Goal: Navigation & Orientation: Find specific page/section

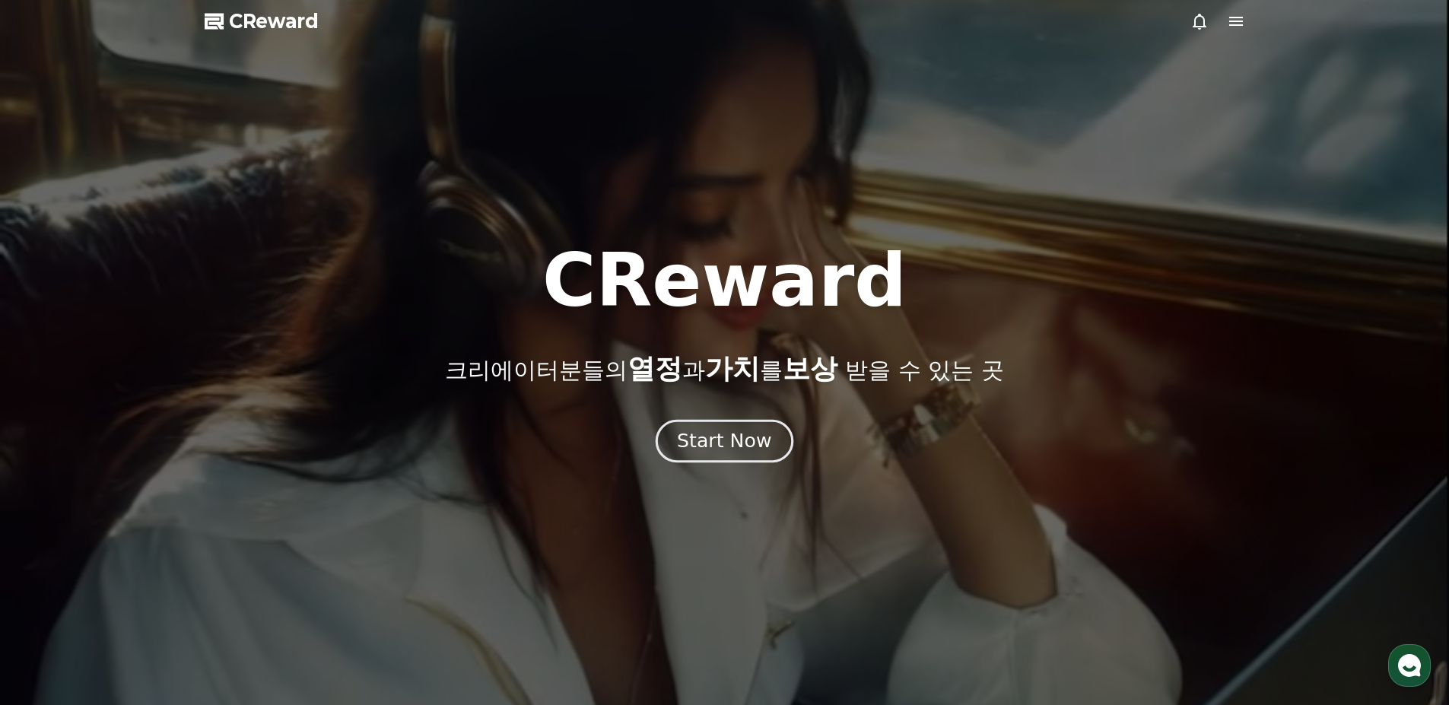
click at [740, 447] on div "Start Now" at bounding box center [724, 441] width 94 height 26
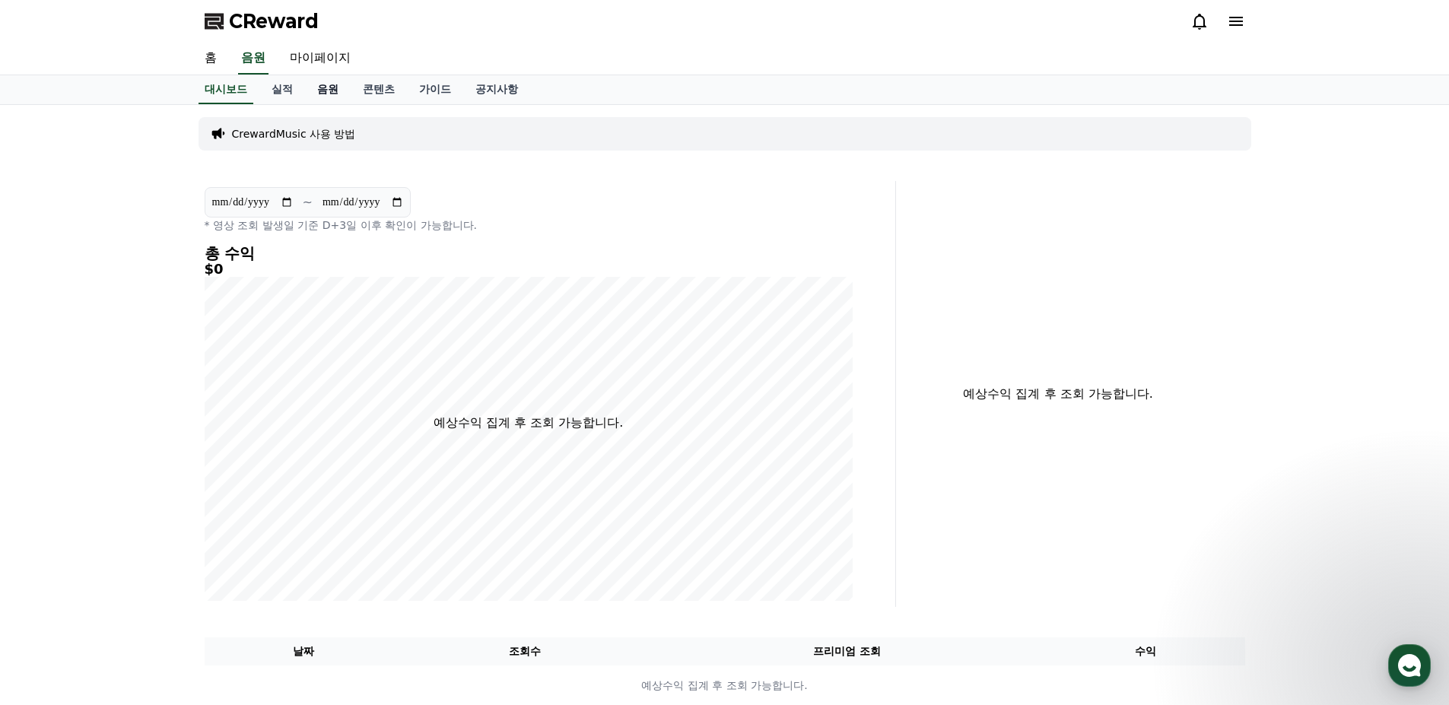
click at [321, 87] on link "음원" at bounding box center [328, 89] width 46 height 29
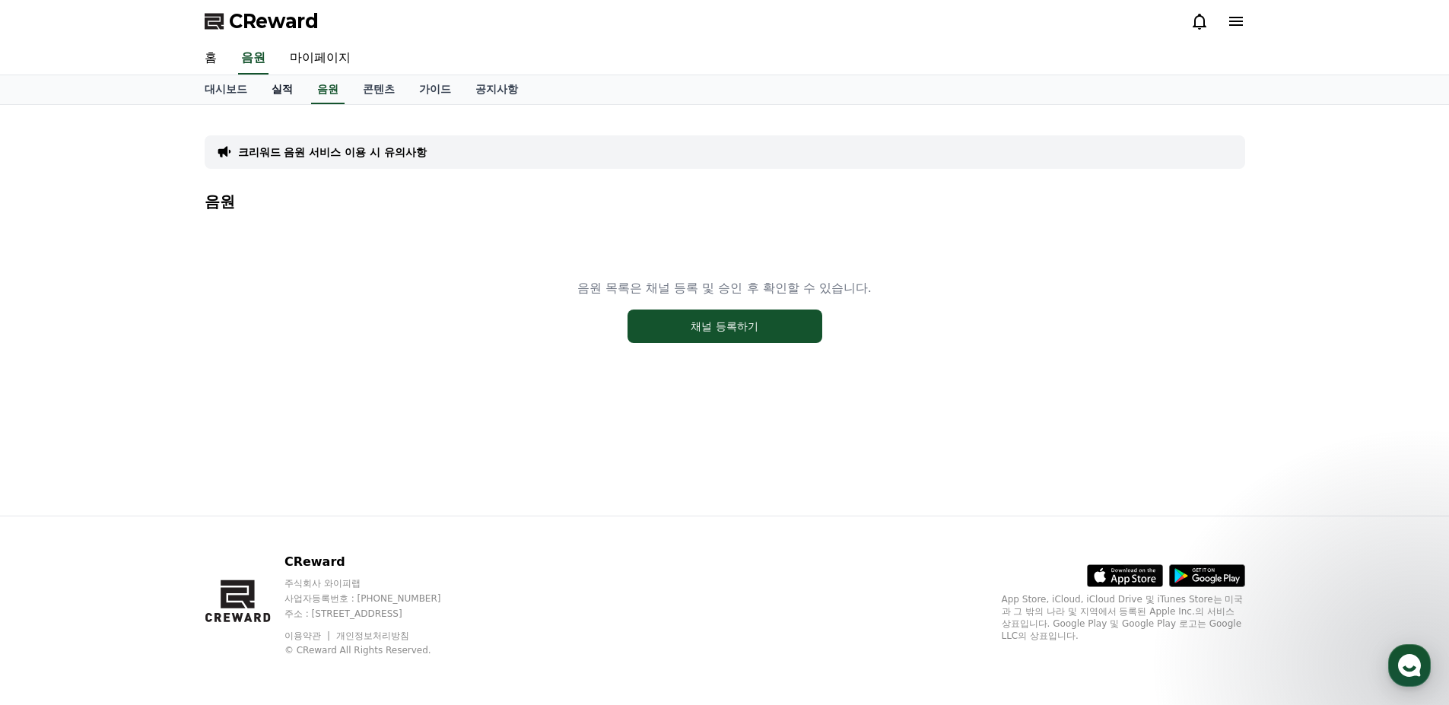
click at [285, 96] on link "실적" at bounding box center [282, 89] width 46 height 29
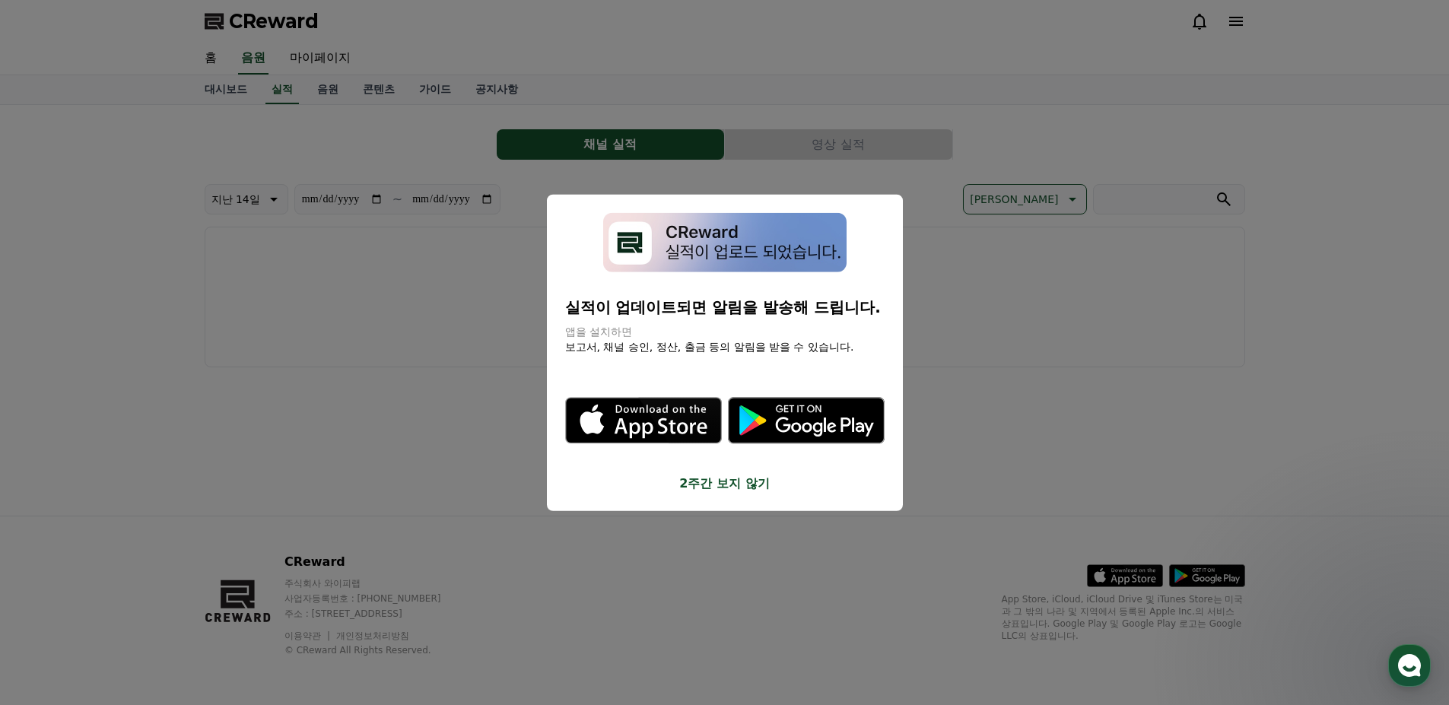
click at [731, 484] on button "2주간 보지 않기" at bounding box center [724, 483] width 319 height 18
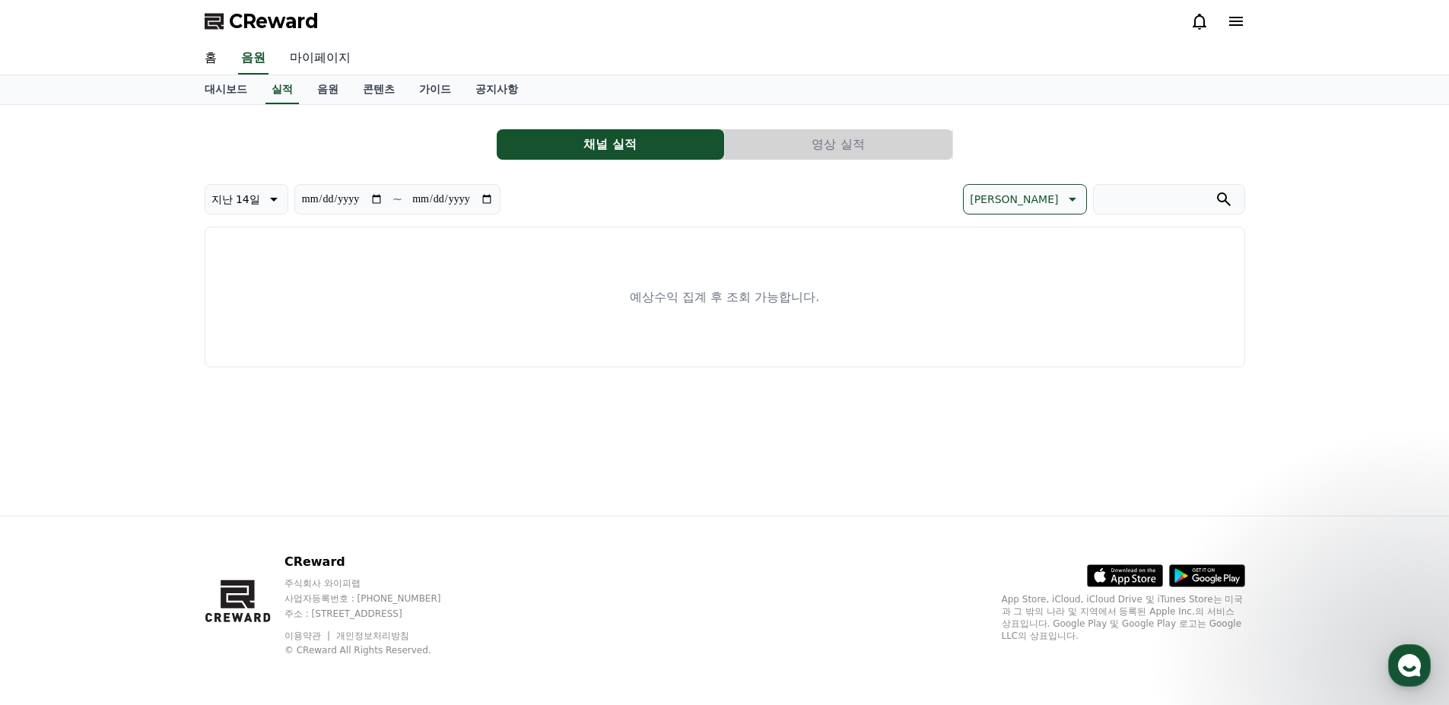
click at [325, 49] on link "마이페이지" at bounding box center [320, 59] width 85 height 32
select select "**********"
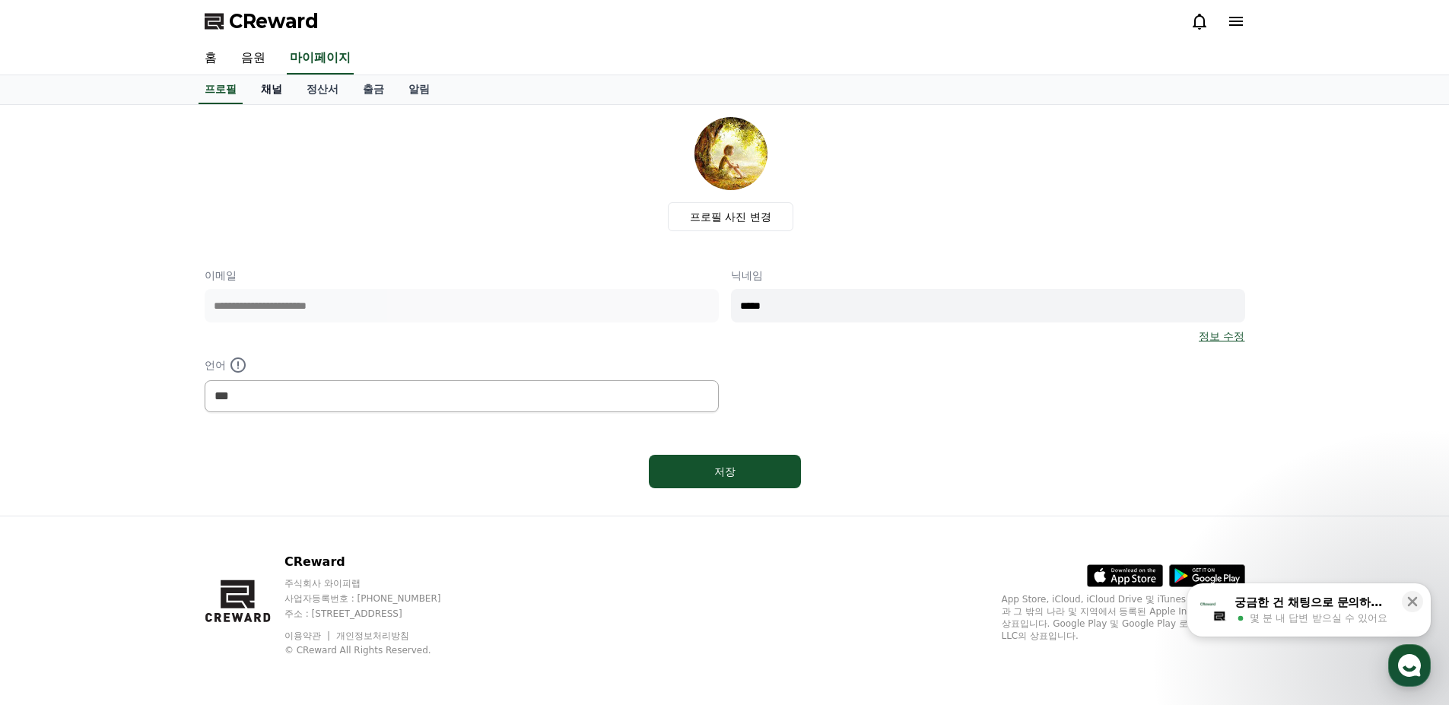
click at [281, 97] on link "채널" at bounding box center [272, 89] width 46 height 29
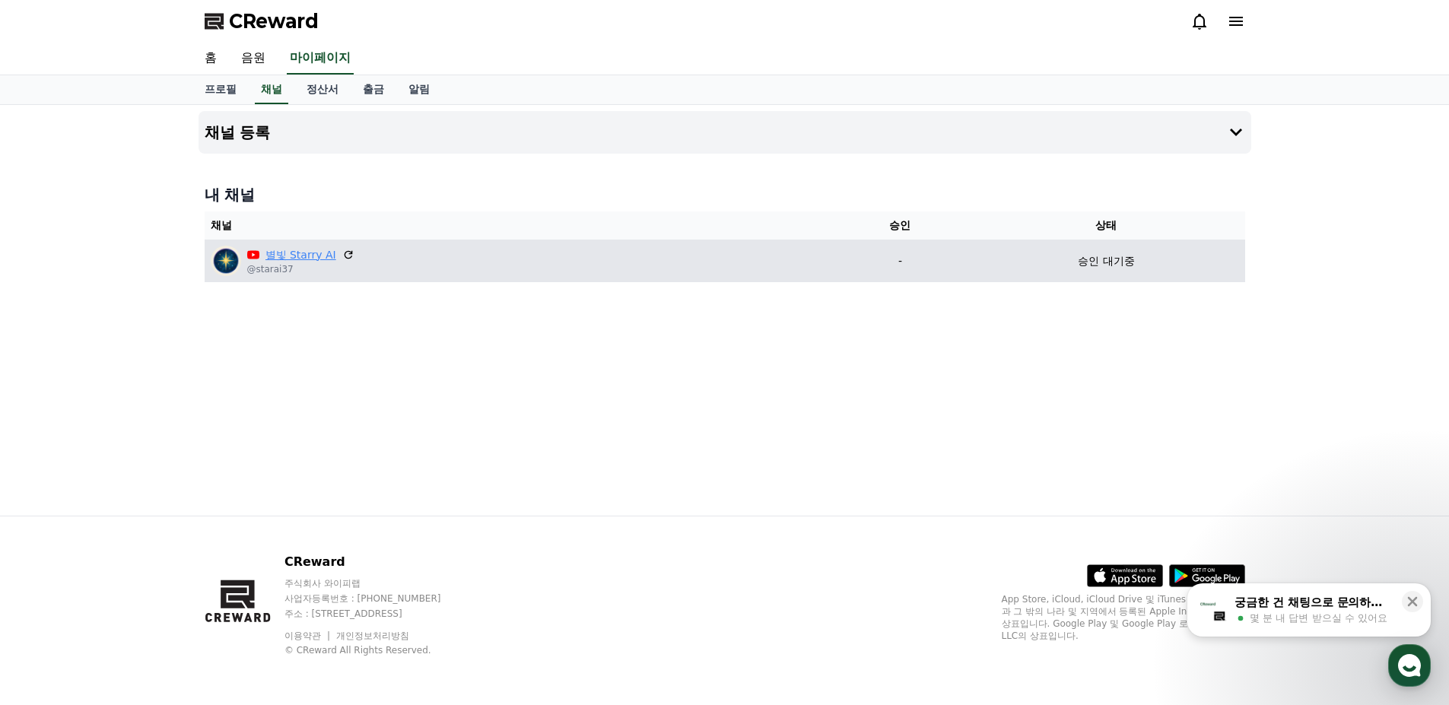
click at [311, 255] on link "별빛 Starry AI" at bounding box center [300, 255] width 71 height 16
